Goal: Information Seeking & Learning: Check status

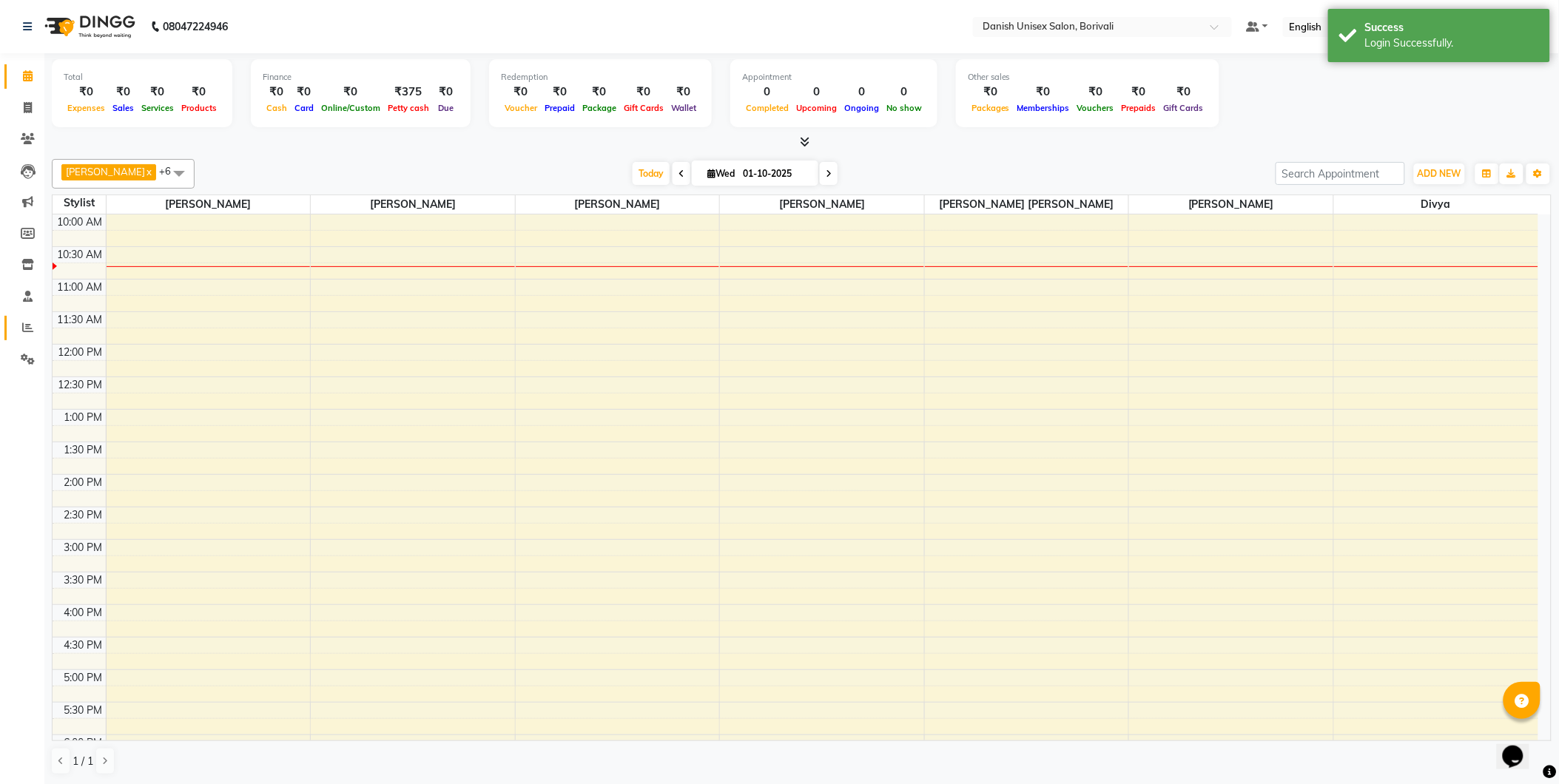
click at [24, 316] on link "Reports" at bounding box center [22, 327] width 36 height 24
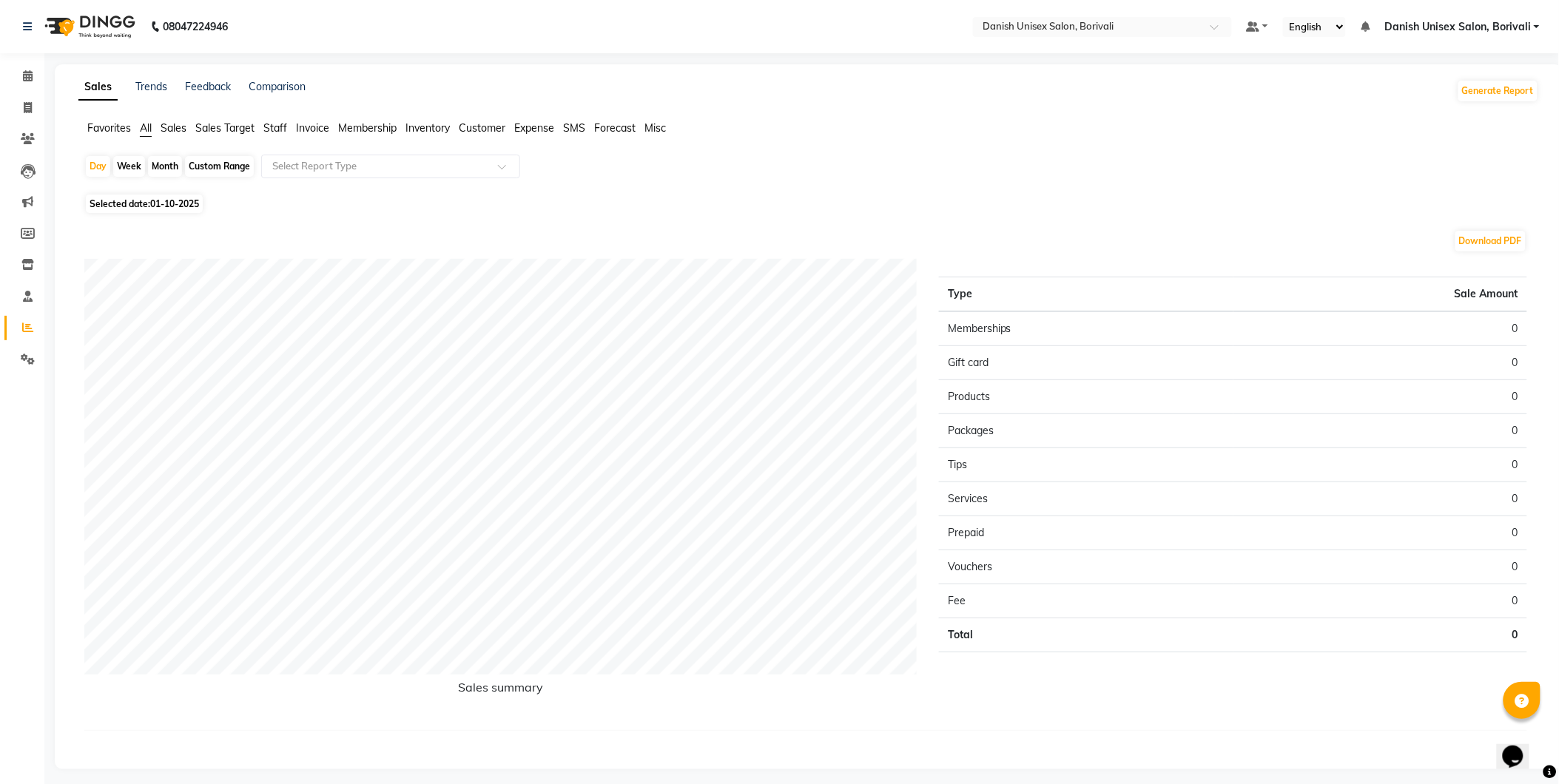
click at [102, 200] on span "Selected date: [DATE]" at bounding box center [144, 203] width 117 height 19
select select "10"
select select "2025"
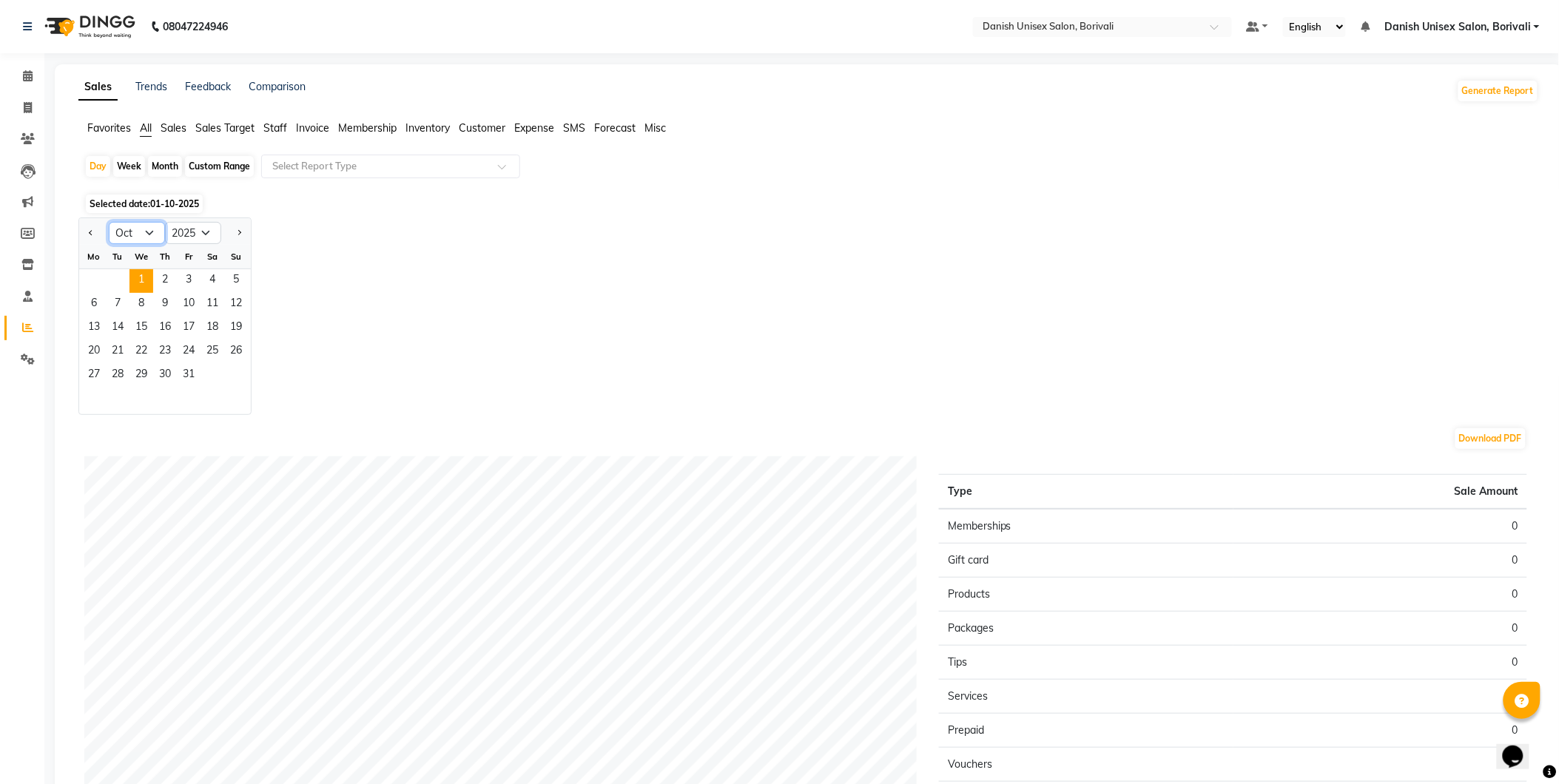
click at [129, 226] on select "Jan Feb Mar Apr May Jun [DATE] Aug Sep Oct Nov Dec" at bounding box center [136, 233] width 56 height 22
select select "9"
click at [108, 222] on select "Jan Feb Mar Apr May Jun [DATE] Aug Sep Oct Nov Dec" at bounding box center [136, 233] width 56 height 22
click at [93, 283] on span "1" at bounding box center [94, 280] width 23 height 23
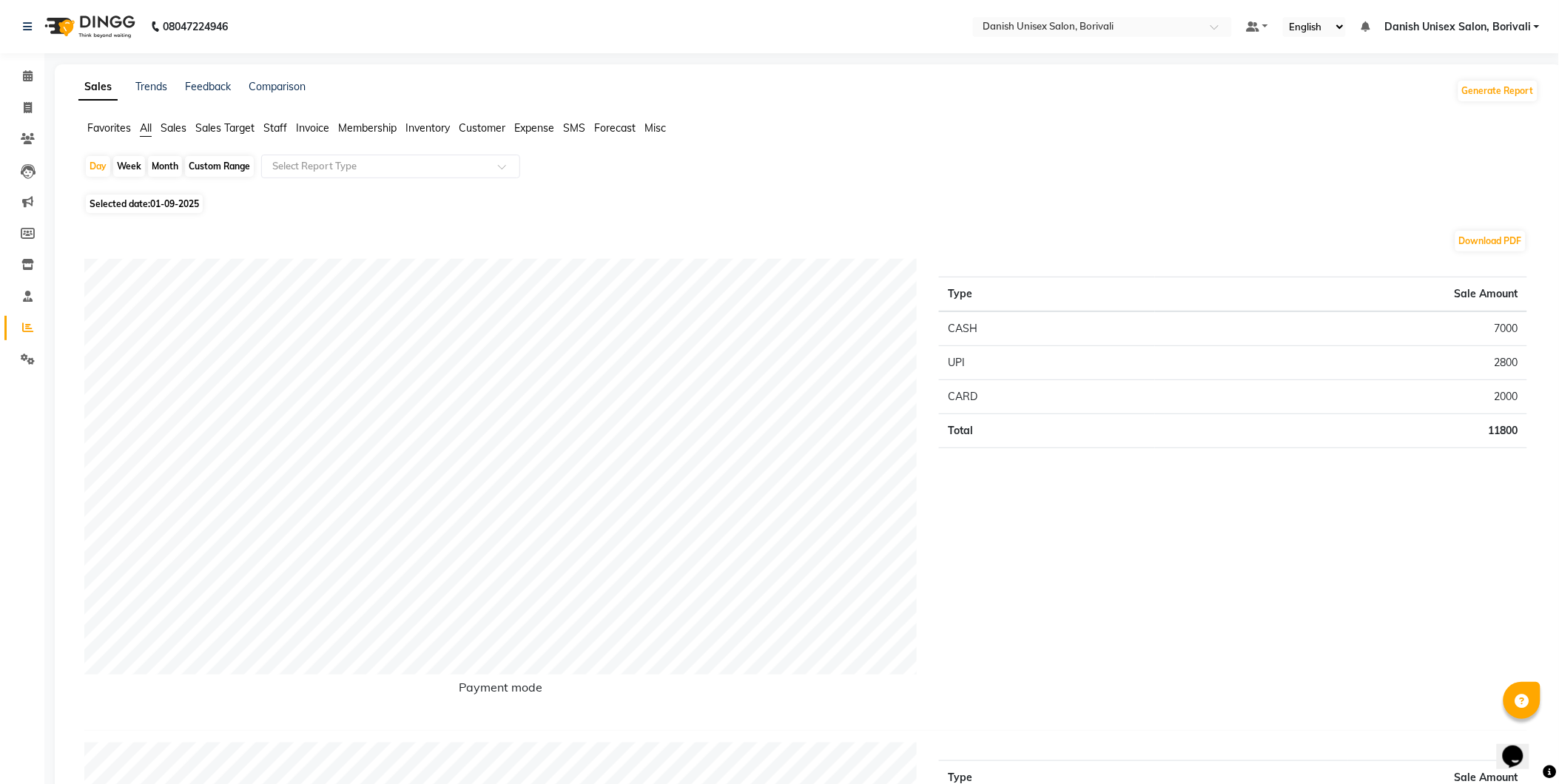
click at [152, 201] on span "01-09-2025" at bounding box center [175, 203] width 48 height 11
select select "9"
select select "2025"
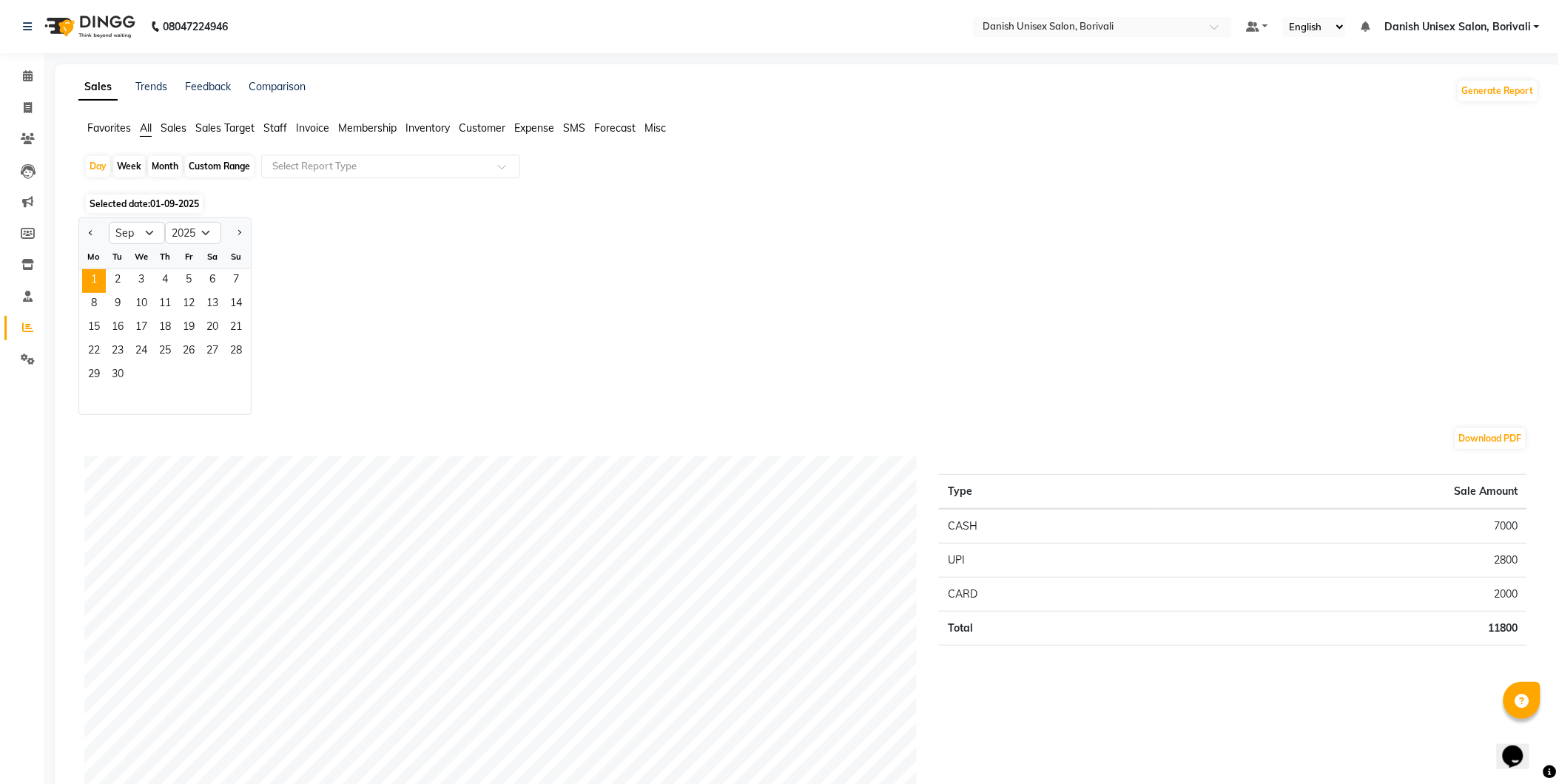
click at [174, 159] on div "Month" at bounding box center [165, 166] width 34 height 21
select select "9"
select select "2025"
click at [92, 283] on span "1" at bounding box center [94, 280] width 23 height 23
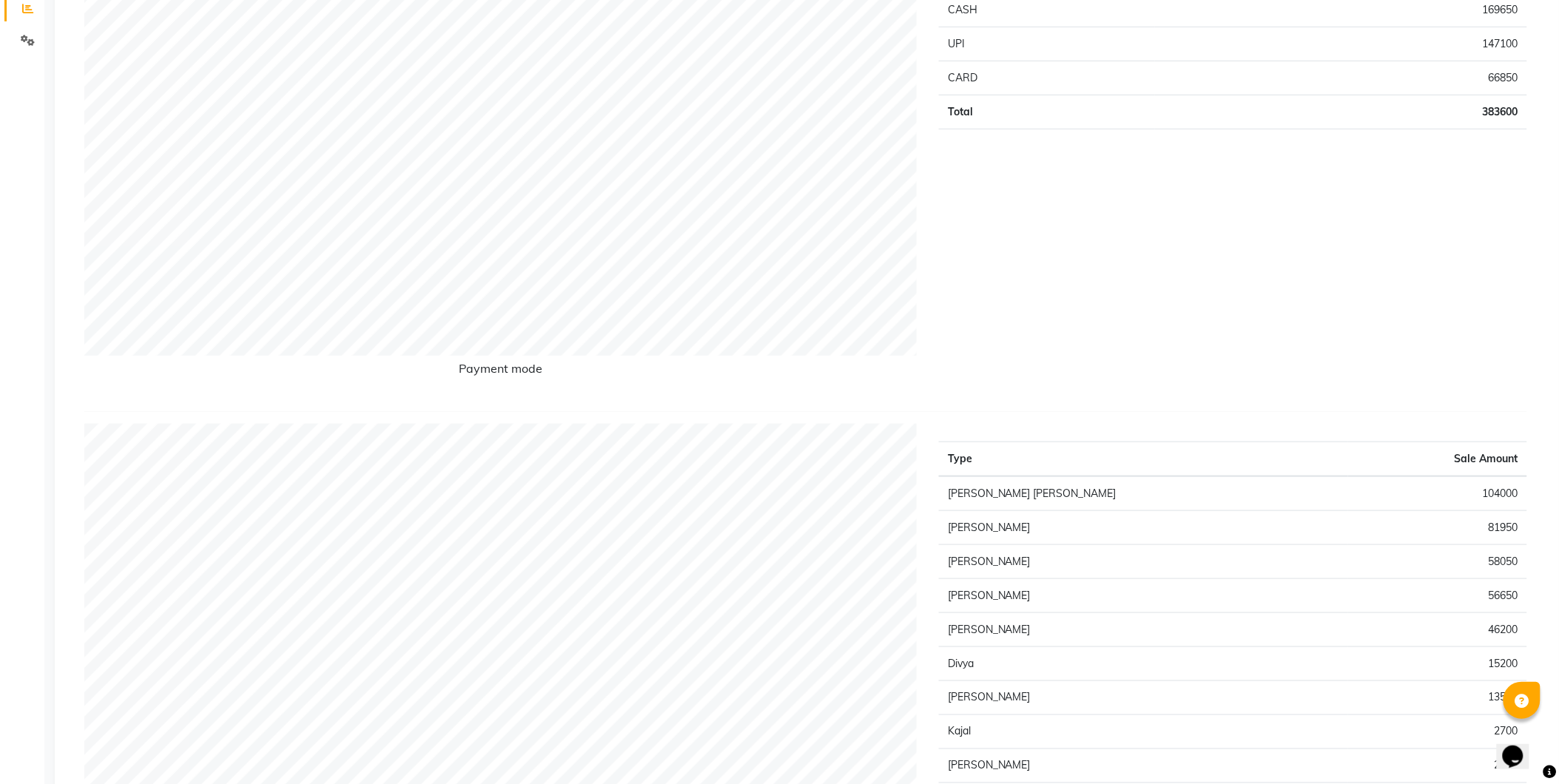
scroll to position [82, 0]
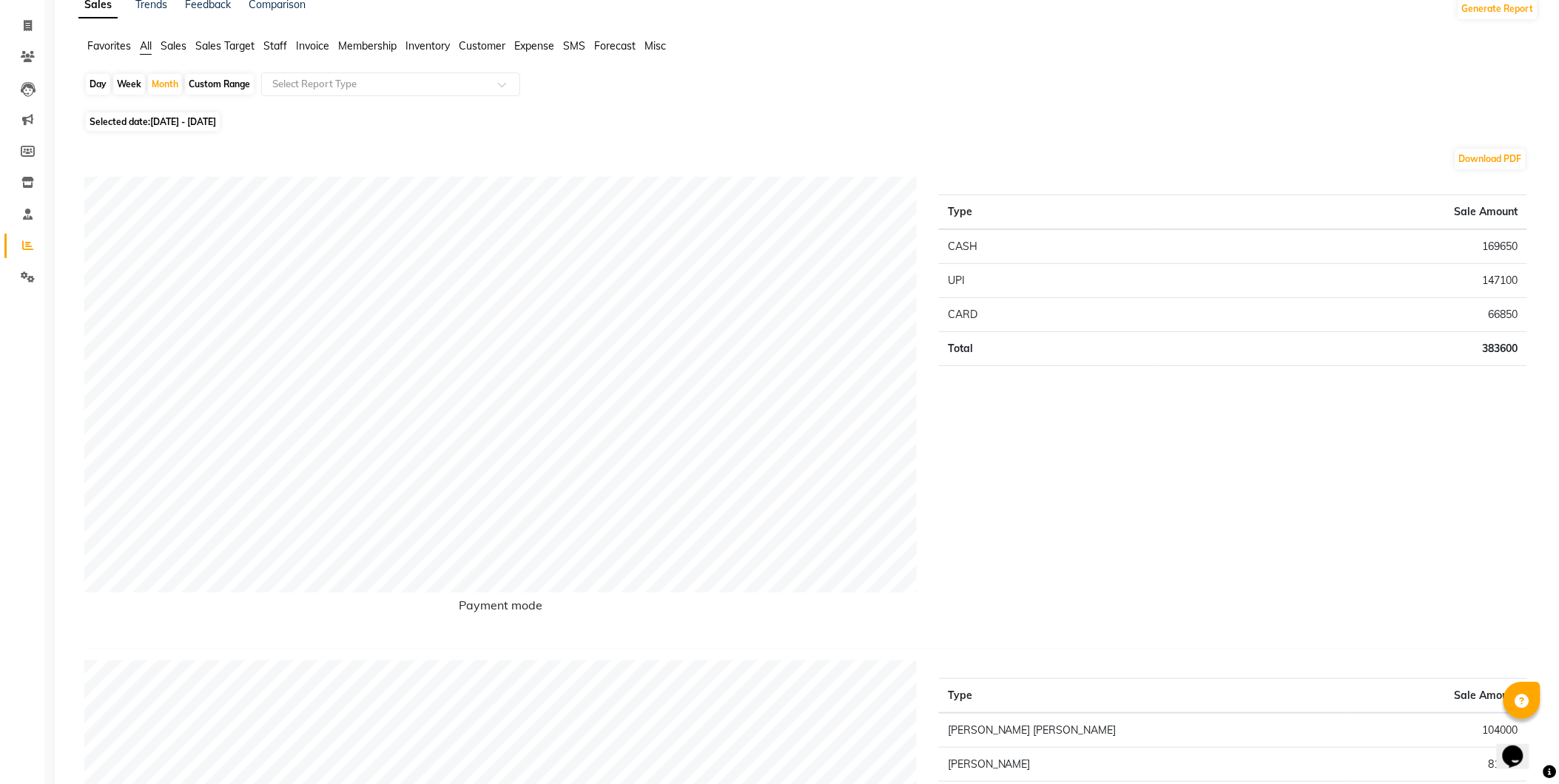
click at [269, 53] on li "Staff" at bounding box center [275, 46] width 23 height 15
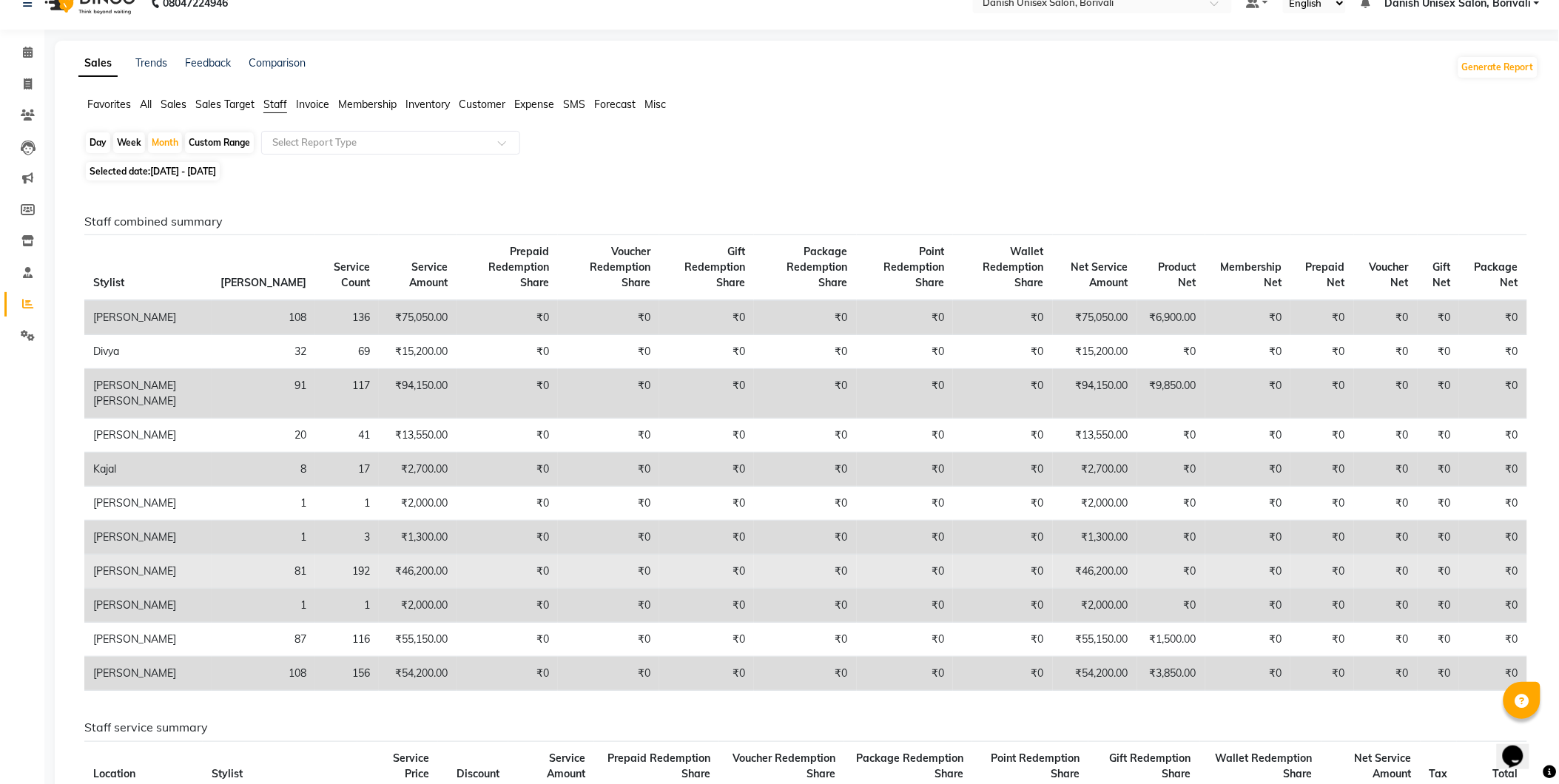
scroll to position [0, 0]
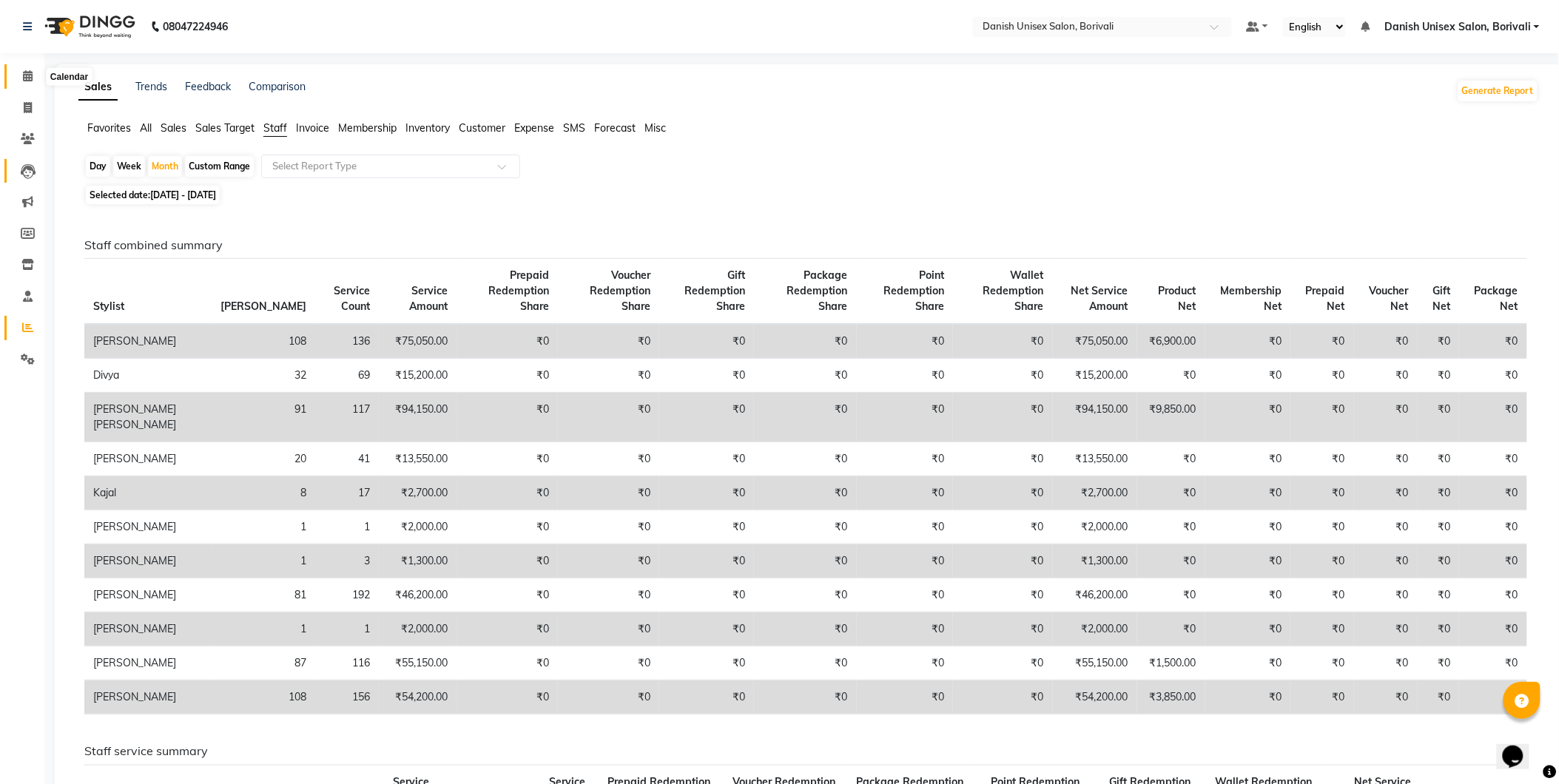
drag, startPoint x: 27, startPoint y: 70, endPoint x: 32, endPoint y: 175, distance: 105.1
click at [27, 70] on icon at bounding box center [28, 75] width 10 height 11
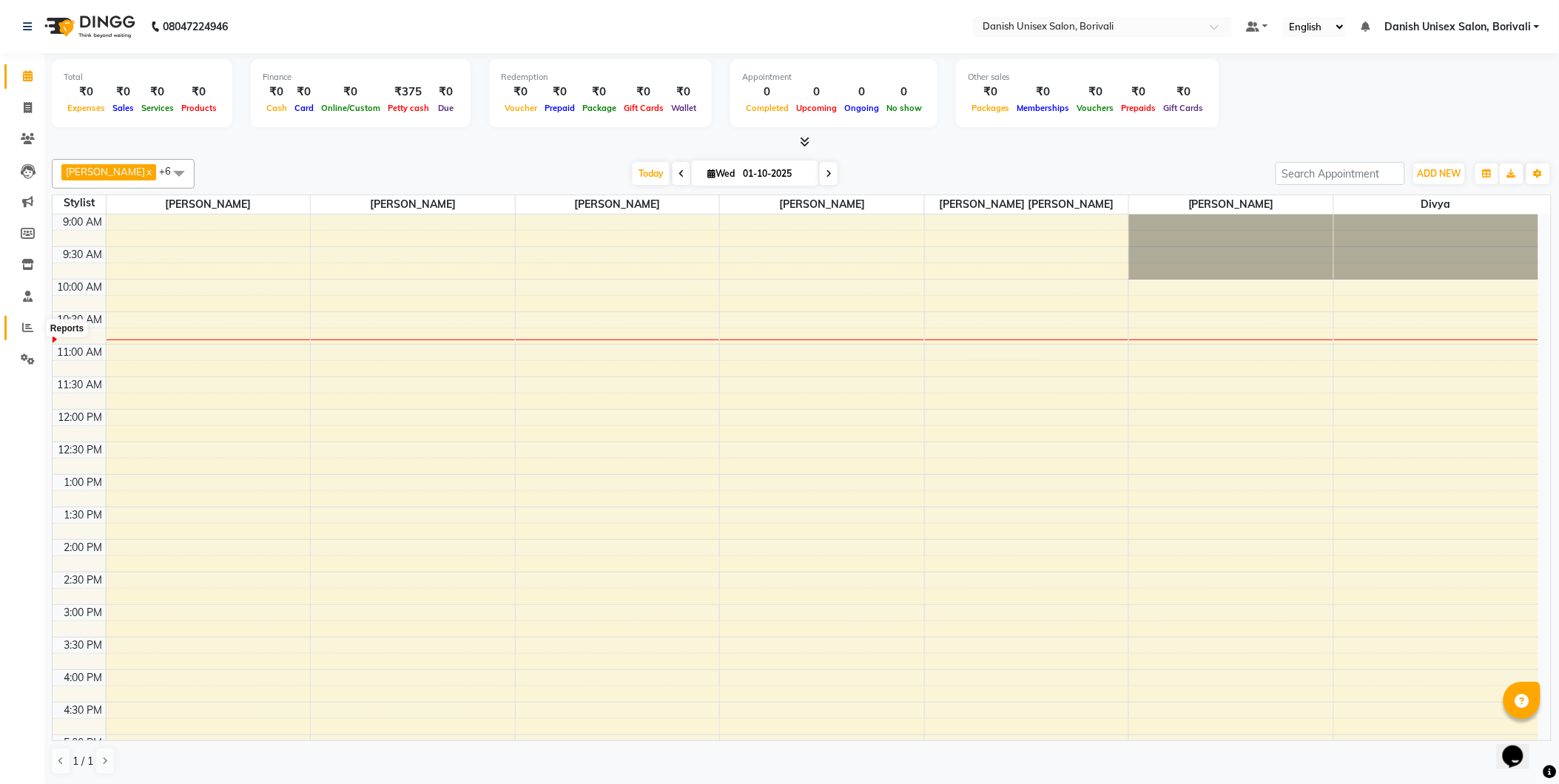
click at [28, 332] on icon at bounding box center [28, 327] width 11 height 11
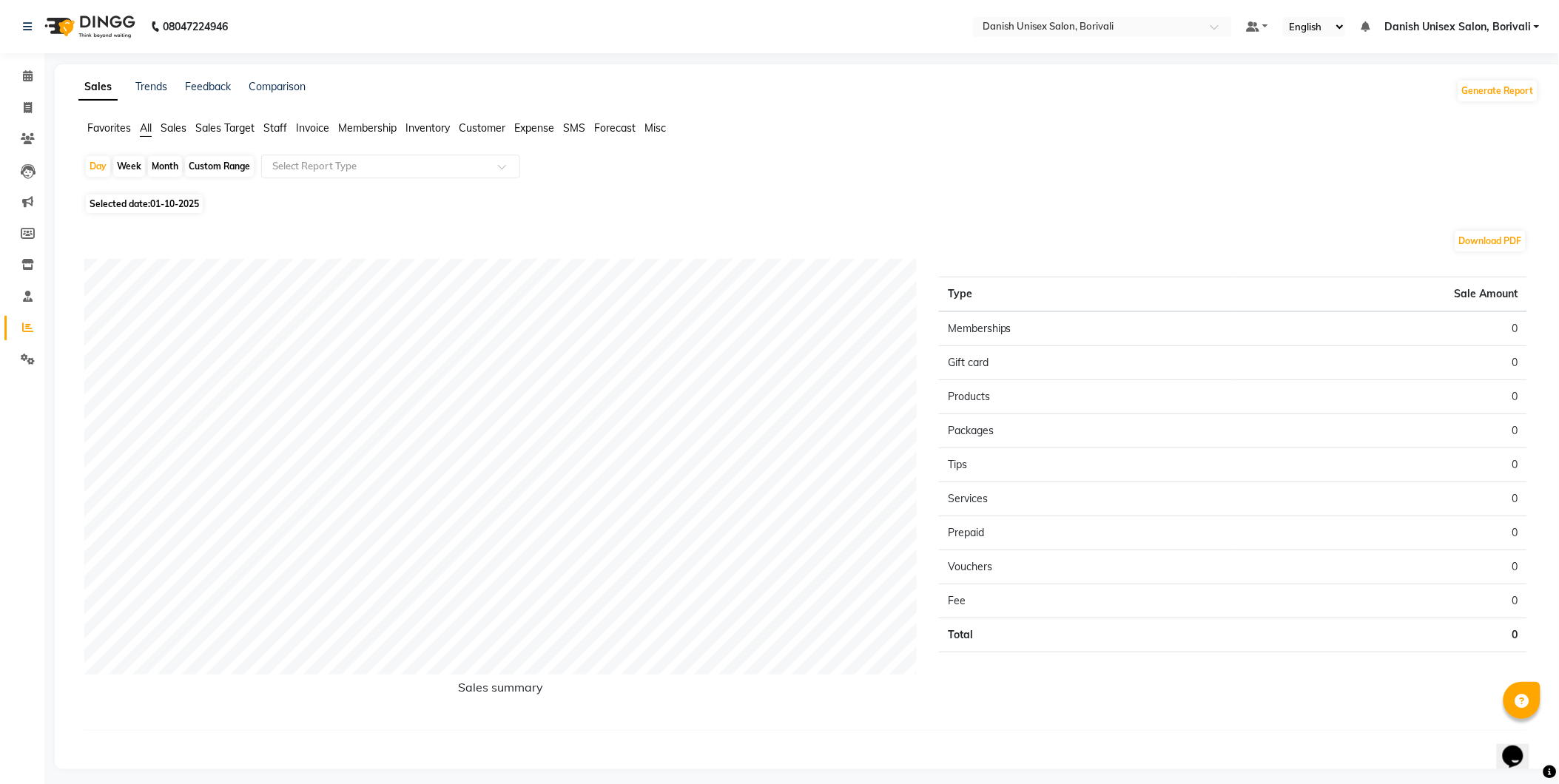
click at [117, 201] on span "Selected date: [DATE]" at bounding box center [144, 203] width 117 height 19
select select "10"
select select "2025"
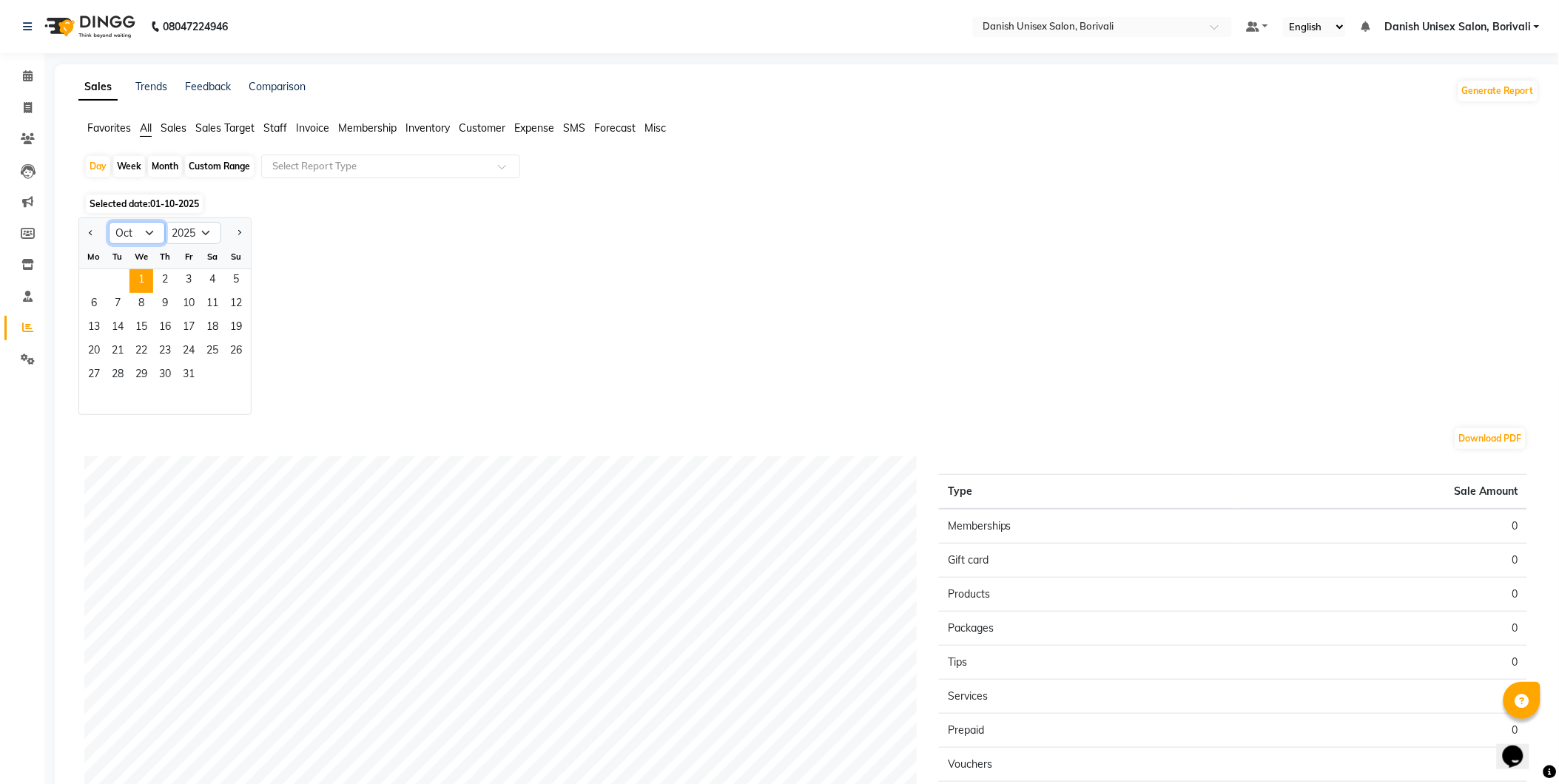
click at [124, 237] on select "Jan Feb Mar Apr May Jun [DATE] Aug Sep Oct Nov Dec" at bounding box center [136, 233] width 56 height 22
select select "9"
click at [108, 222] on select "Jan Feb Mar Apr May Jun [DATE] Aug Sep Oct Nov Dec" at bounding box center [136, 233] width 56 height 22
click at [166, 159] on div "Month" at bounding box center [165, 166] width 34 height 21
select select "10"
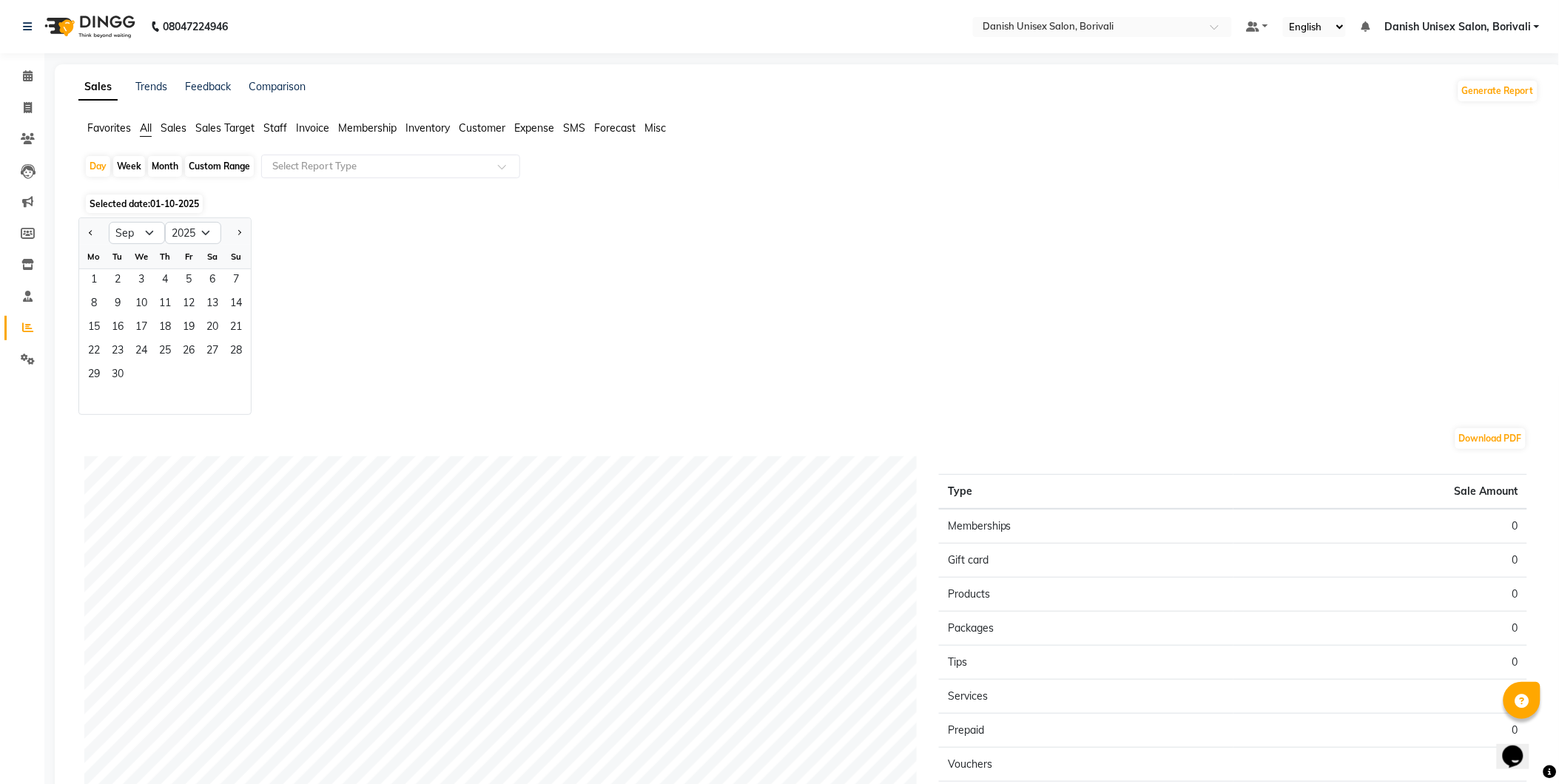
select select "2025"
click at [131, 281] on span "1" at bounding box center [141, 280] width 23 height 23
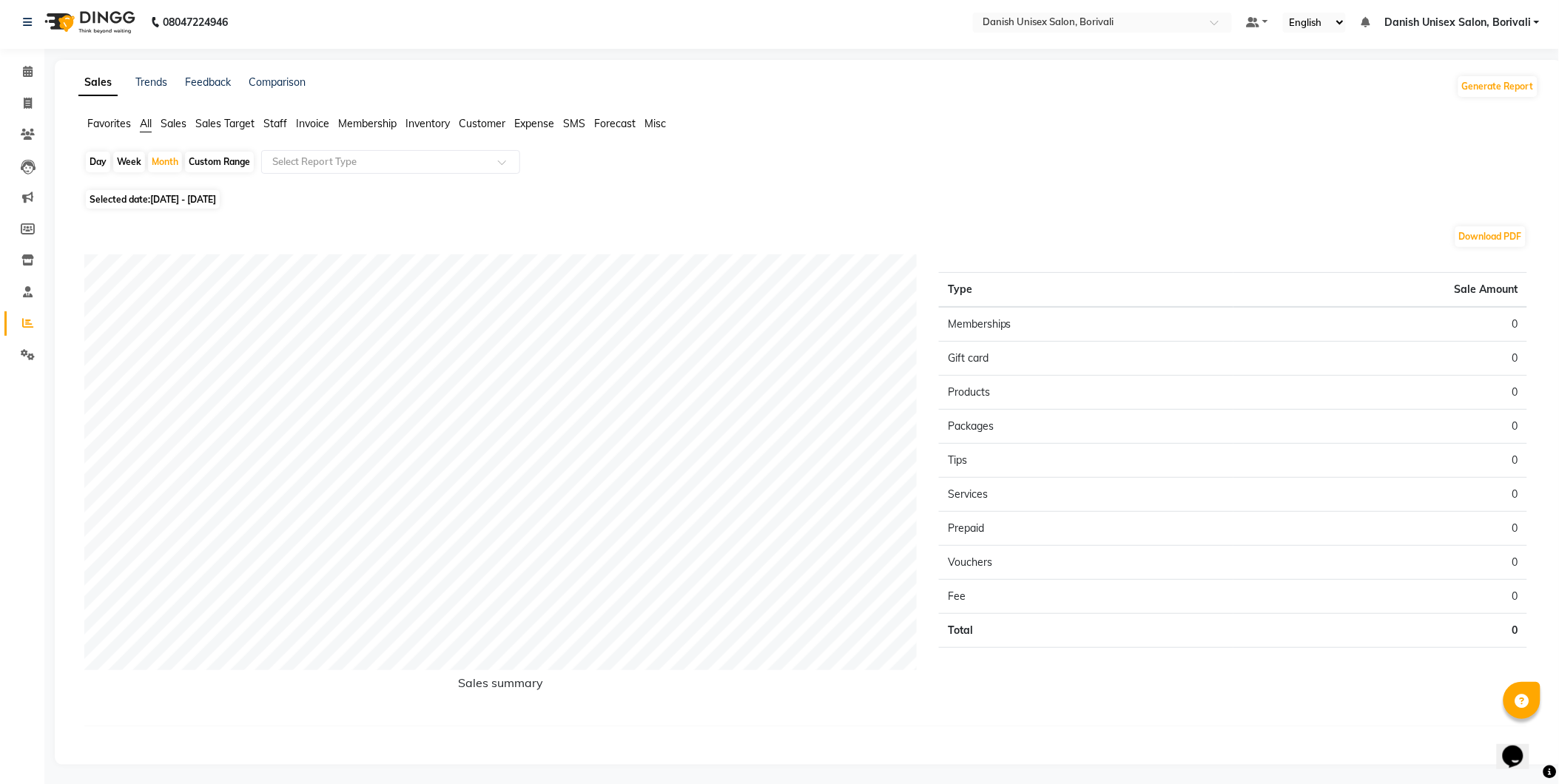
scroll to position [7, 0]
click at [104, 197] on span "Selected date: [DATE] - [DATE]" at bounding box center [152, 196] width 134 height 19
select select "10"
select select "2025"
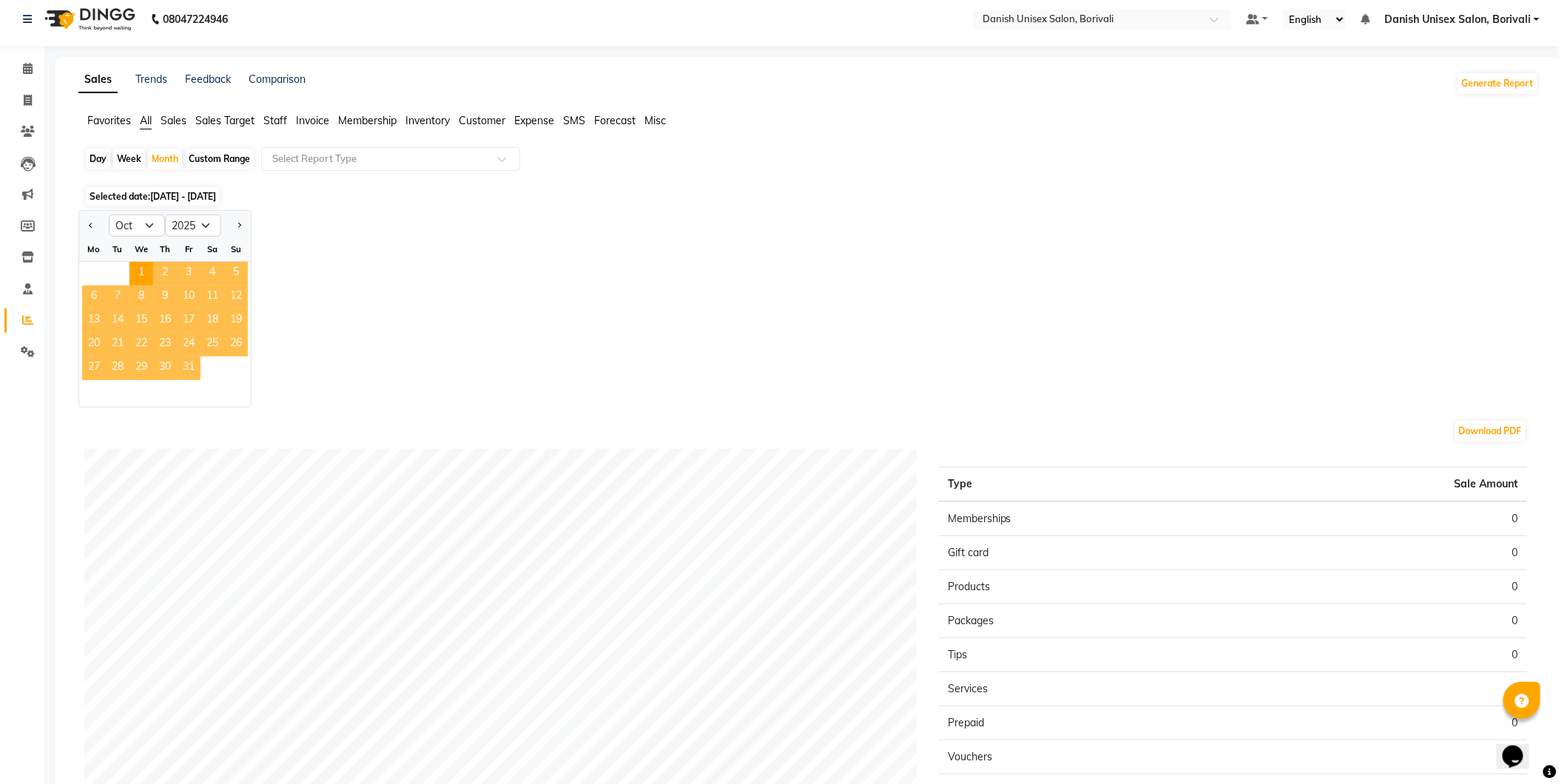
click at [193, 366] on span "31" at bounding box center [188, 368] width 23 height 23
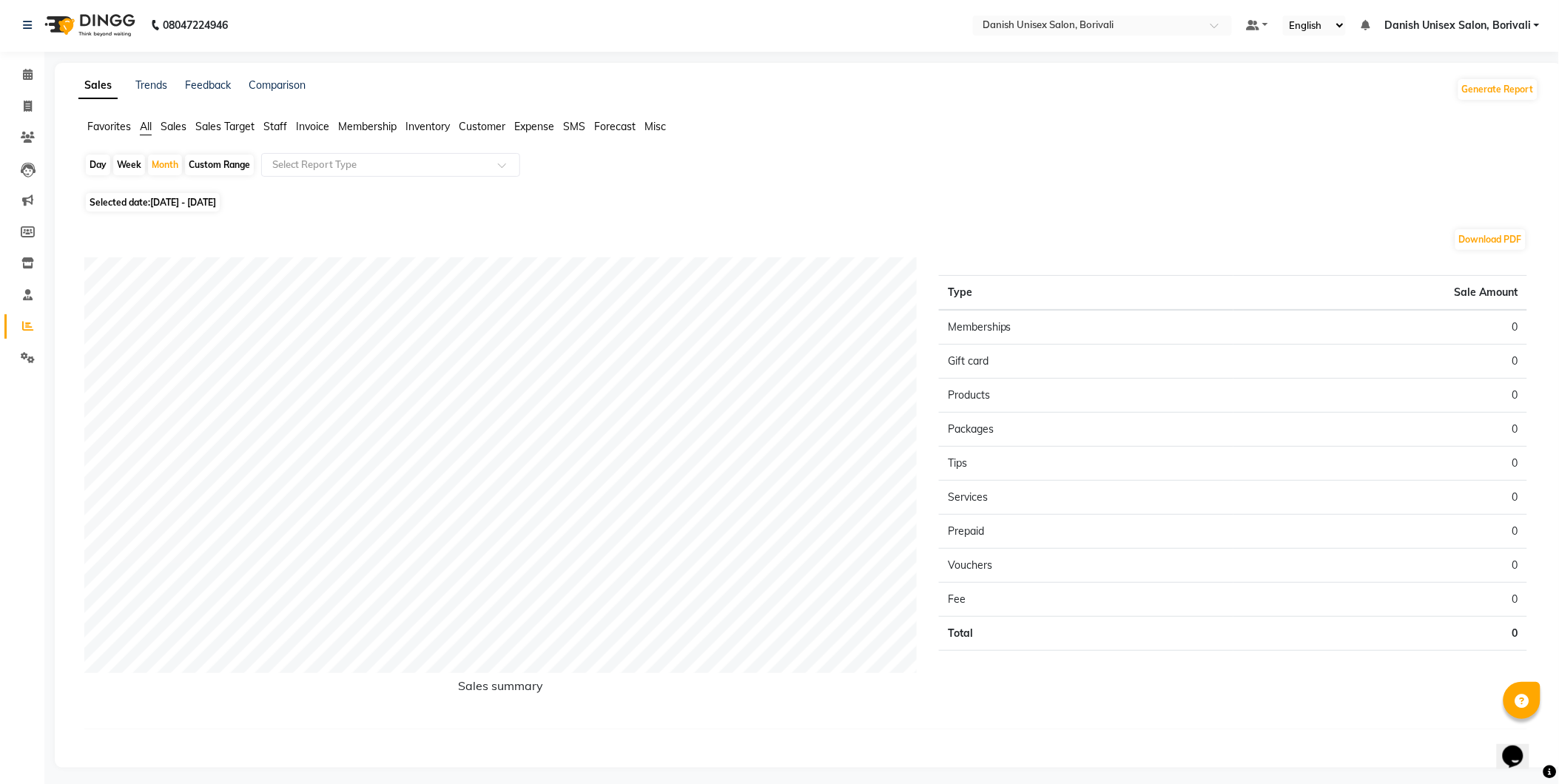
scroll to position [0, 0]
click at [24, 77] on icon at bounding box center [28, 75] width 10 height 11
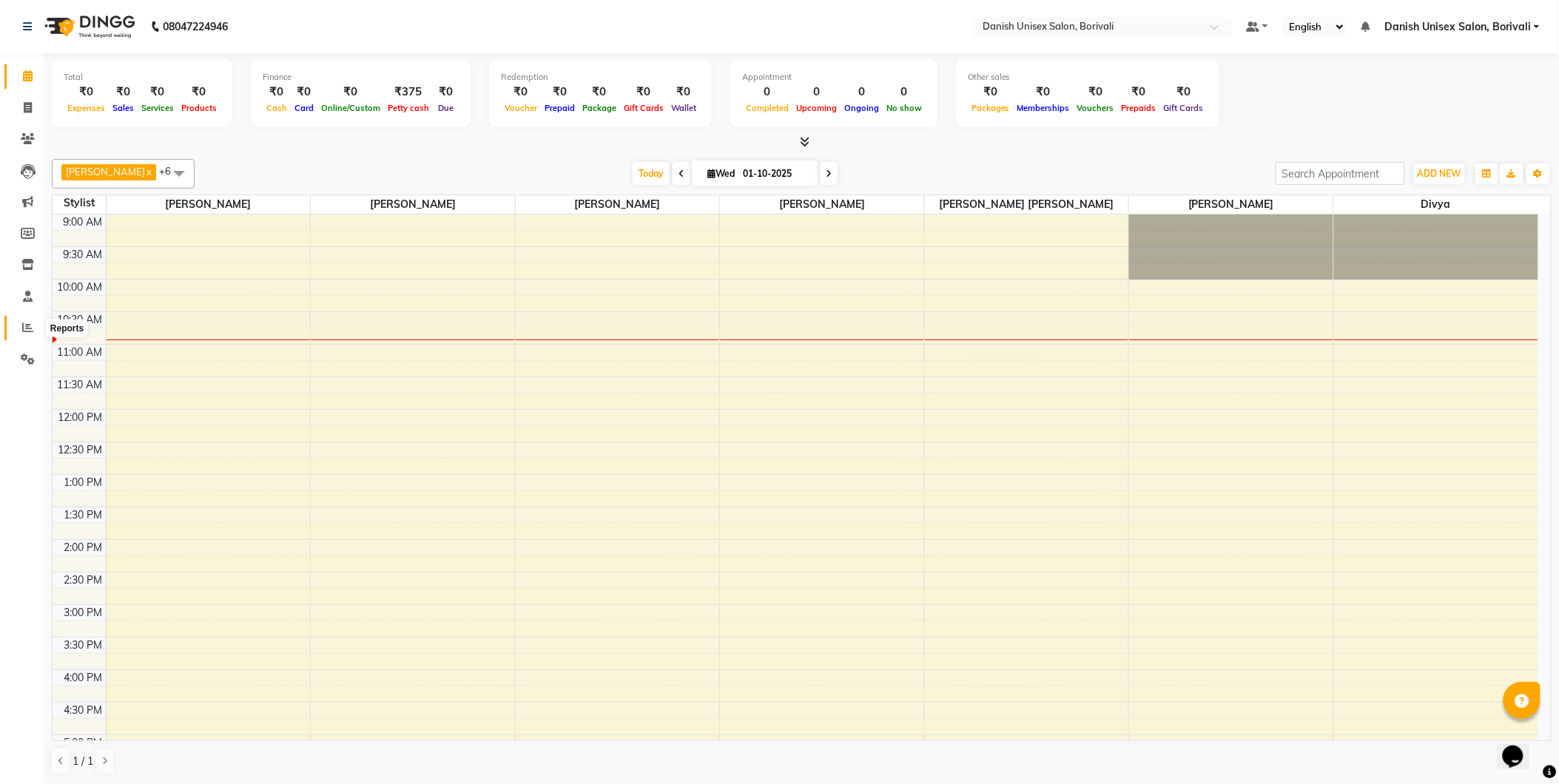
click at [19, 325] on span at bounding box center [28, 327] width 26 height 17
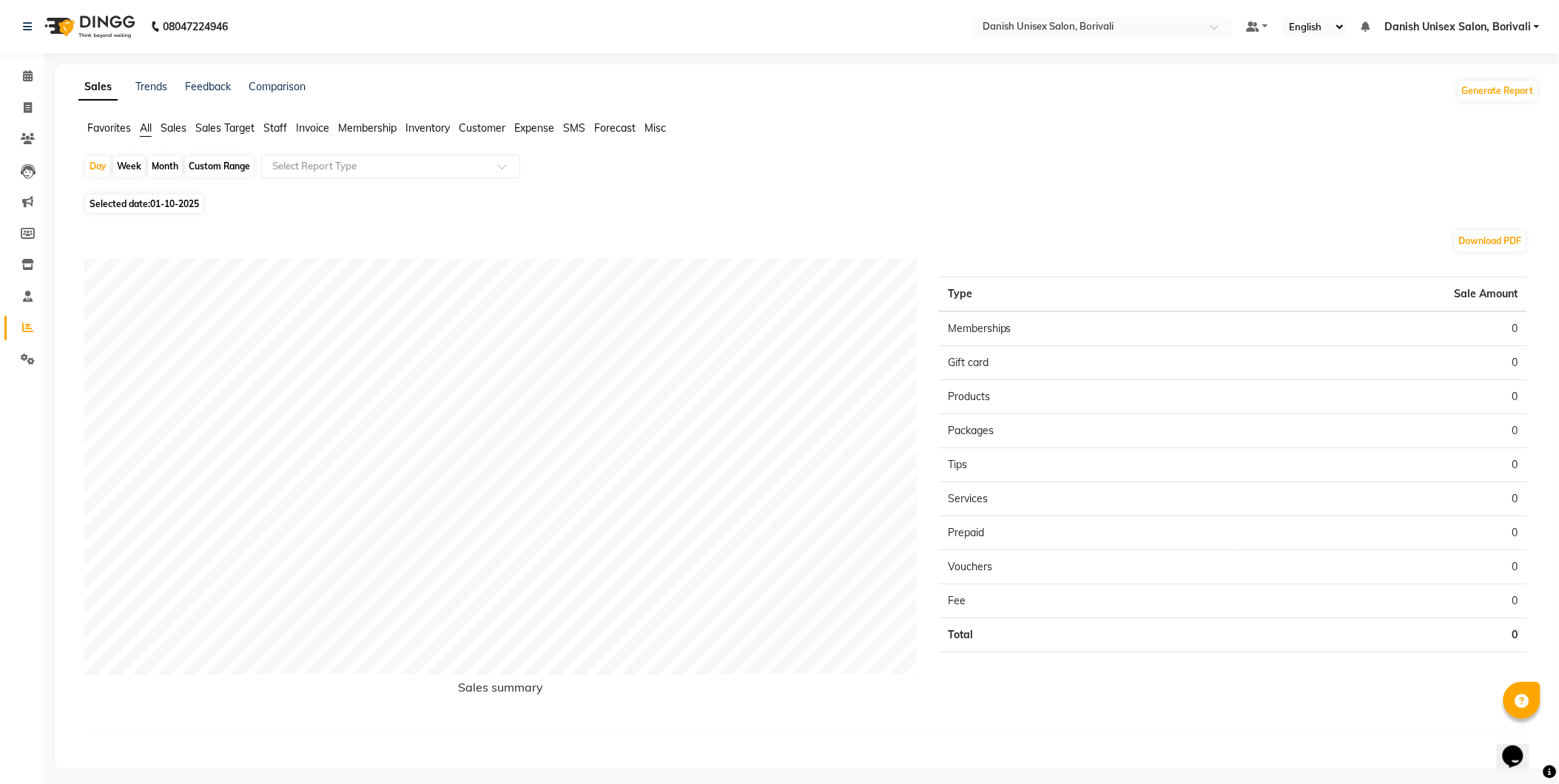
click at [137, 205] on span "Selected date: [DATE]" at bounding box center [144, 203] width 117 height 19
select select "10"
select select "2025"
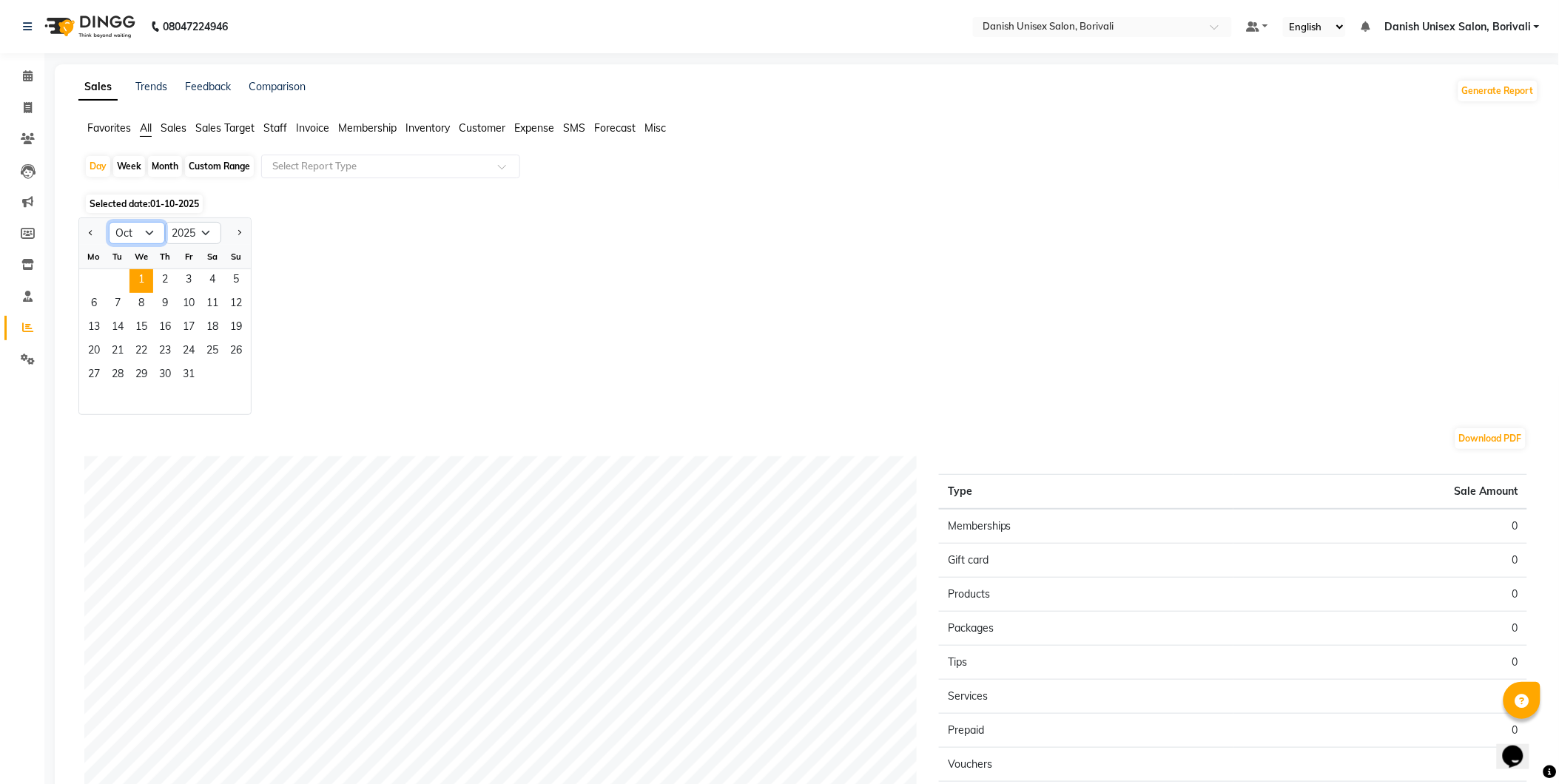
click at [129, 233] on select "Jan Feb Mar Apr May Jun [DATE] Aug Sep Oct Nov Dec" at bounding box center [136, 233] width 56 height 22
select select "9"
click at [108, 222] on select "Jan Feb Mar Apr May Jun [DATE] Aug Sep Oct Nov Dec" at bounding box center [136, 233] width 56 height 22
click at [91, 284] on span "1" at bounding box center [94, 280] width 23 height 23
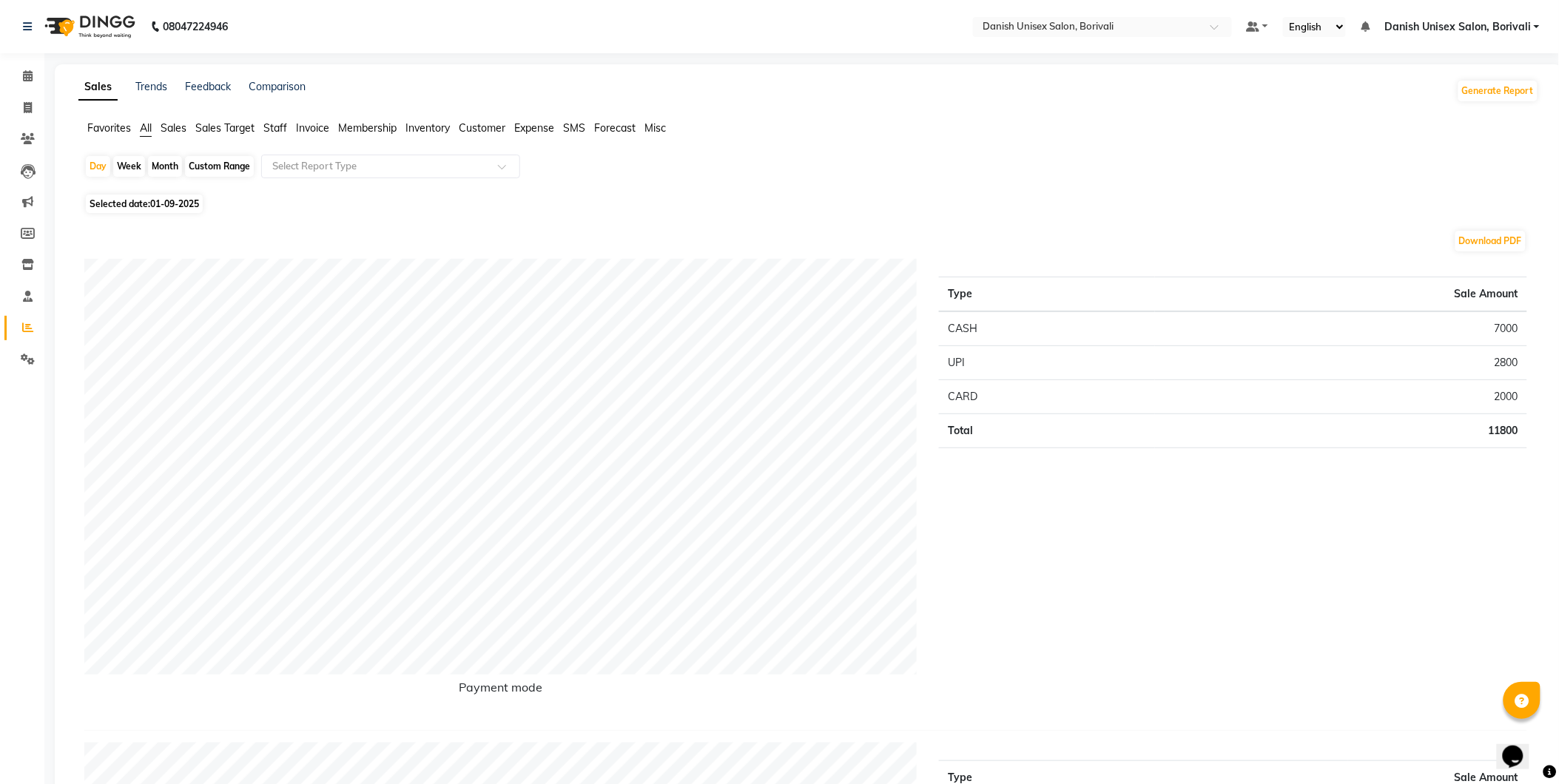
click at [160, 167] on div "Month" at bounding box center [165, 166] width 34 height 21
select select "9"
select select "2025"
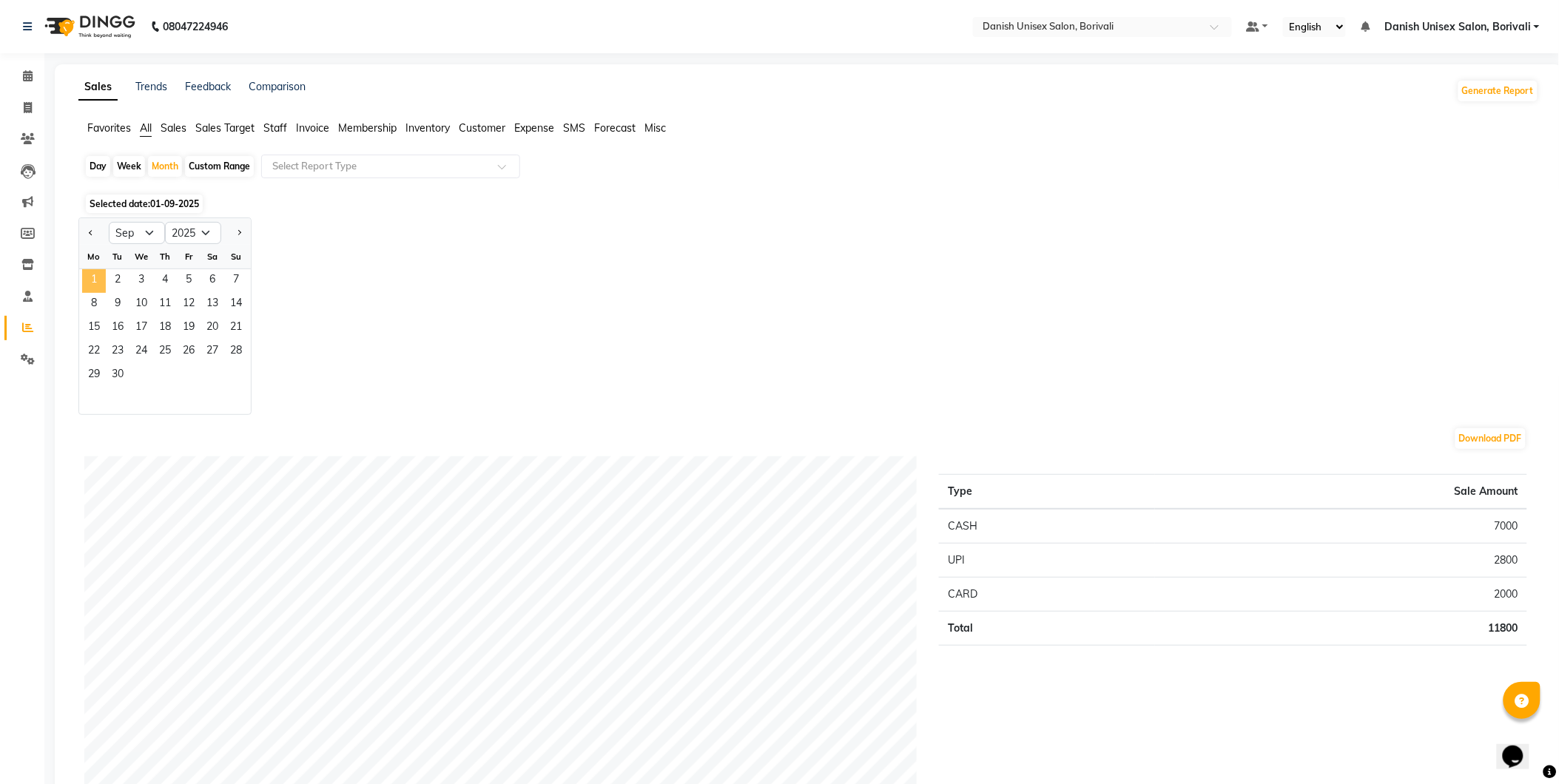
click at [91, 278] on span "1" at bounding box center [94, 280] width 23 height 23
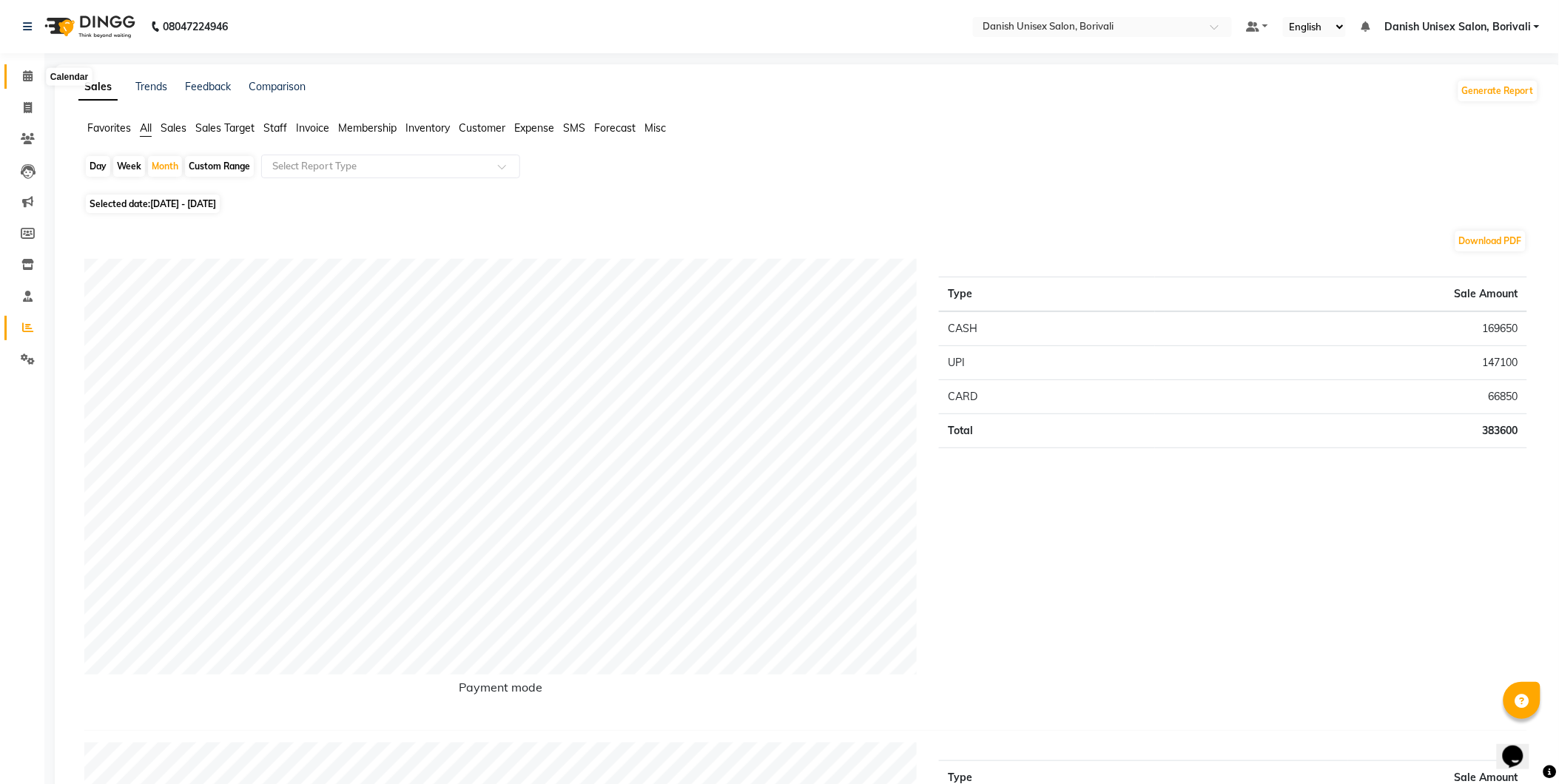
click at [28, 75] on icon at bounding box center [28, 75] width 10 height 11
